Goal: Transaction & Acquisition: Subscribe to service/newsletter

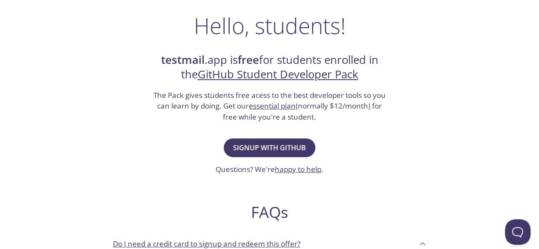
scroll to position [124, 0]
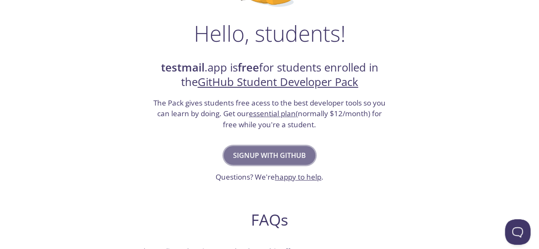
click at [273, 159] on span "Signup with GitHub" at bounding box center [269, 156] width 73 height 12
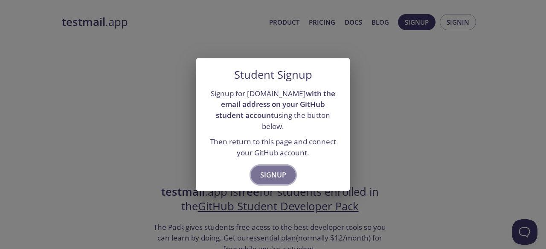
click at [268, 170] on span "Signup" at bounding box center [273, 175] width 26 height 12
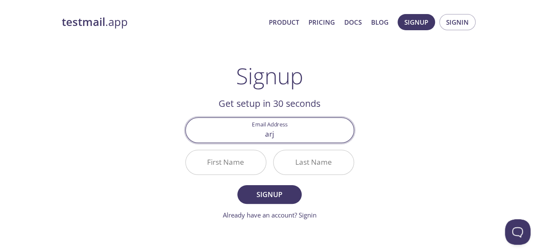
type input "[EMAIL_ADDRESS][DOMAIN_NAME]"
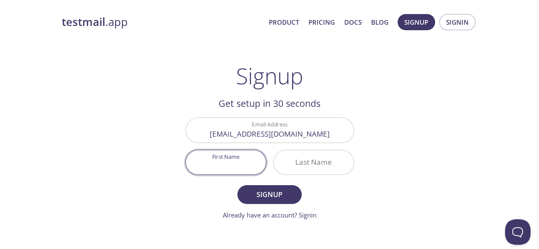
click at [223, 163] on input "First Name" at bounding box center [226, 162] width 80 height 24
type input "Arjun"
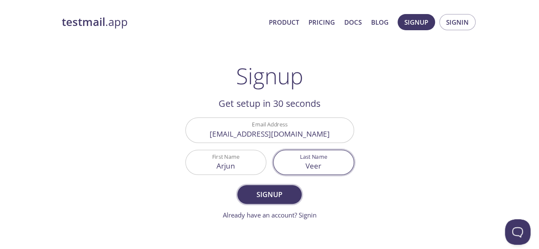
type input "Veer"
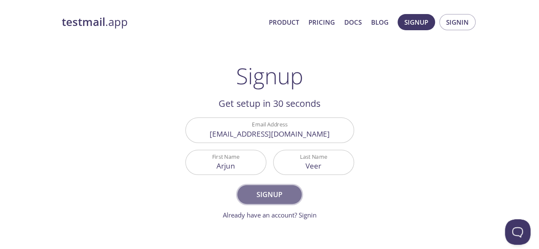
click at [271, 201] on button "Signup" at bounding box center [269, 194] width 64 height 19
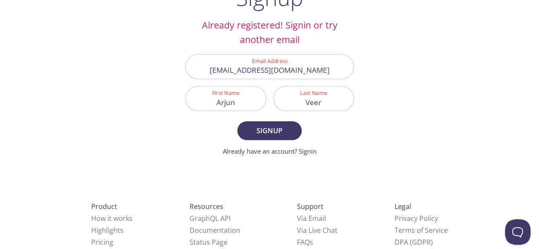
scroll to position [79, 0]
click at [304, 148] on link "Already have an account? Signin" at bounding box center [270, 151] width 94 height 9
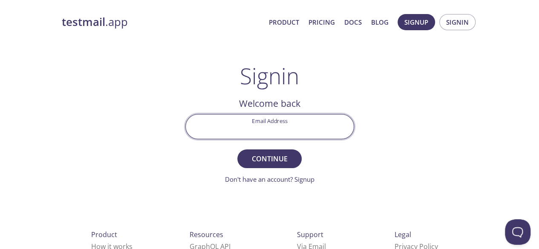
click at [280, 135] on input "Email Address" at bounding box center [270, 127] width 168 height 24
type input "[EMAIL_ADDRESS][DOMAIN_NAME]"
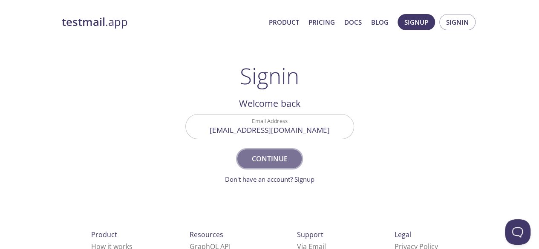
click at [258, 157] on span "Continue" at bounding box center [269, 159] width 45 height 12
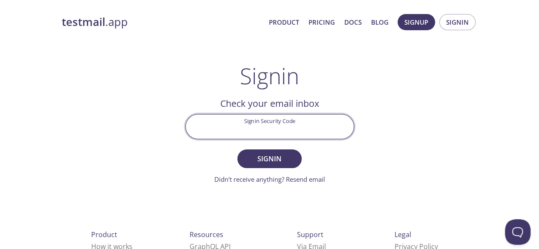
click at [283, 124] on input "Signin Security Code" at bounding box center [270, 127] width 168 height 24
paste input "4MJZUVD"
type input "4MJZUVD"
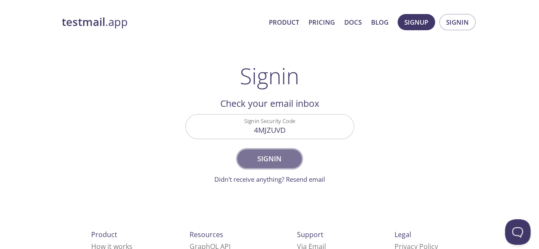
click at [266, 164] on span "Signin" at bounding box center [269, 159] width 45 height 12
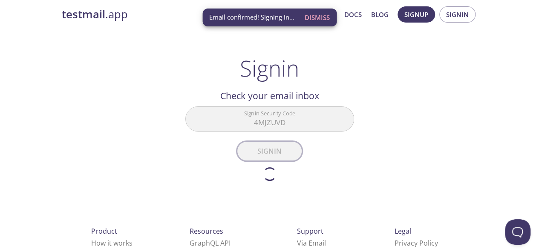
scroll to position [7, 0]
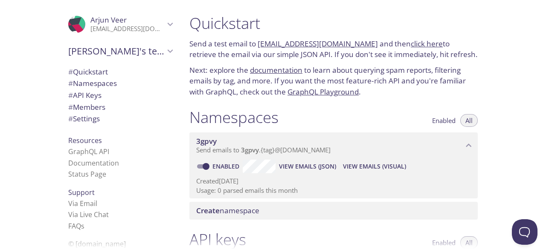
click at [145, 52] on span "Arjun's team" at bounding box center [116, 51] width 96 height 12
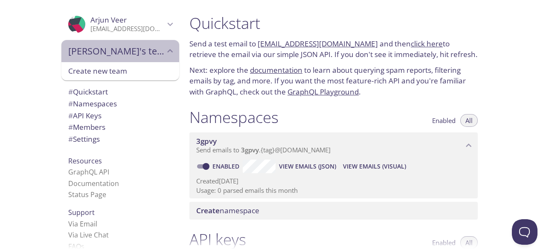
click at [145, 52] on span "Arjun's team" at bounding box center [116, 51] width 96 height 12
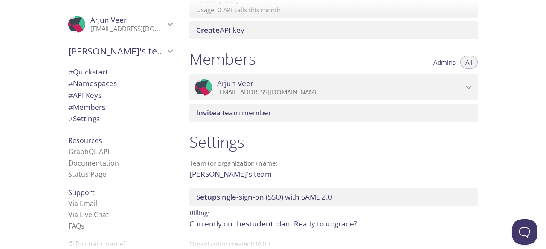
scroll to position [356, 0]
